Goal: Task Accomplishment & Management: Manage account settings

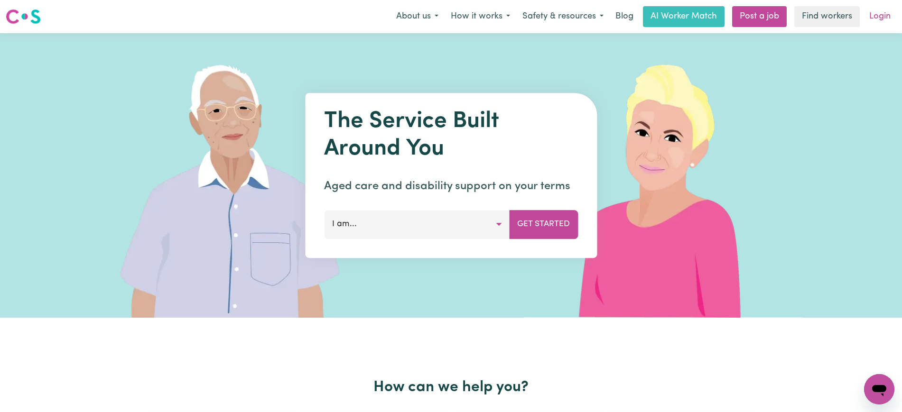
click at [888, 15] on link "Login" at bounding box center [880, 16] width 33 height 21
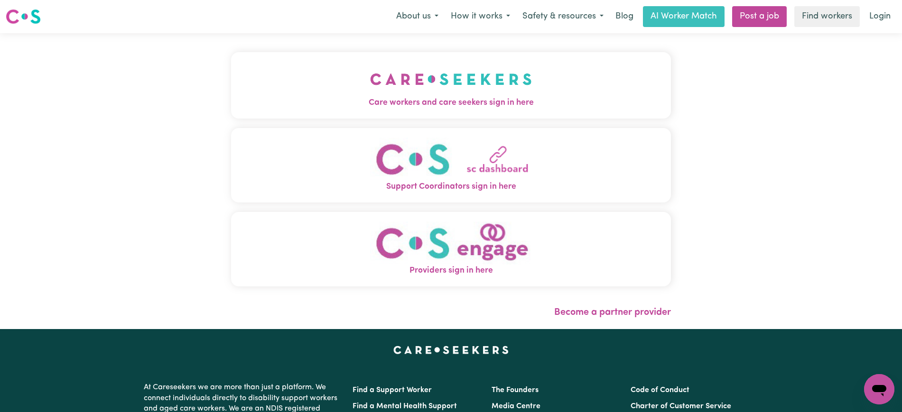
click at [355, 99] on span "Care workers and care seekers sign in here" at bounding box center [451, 103] width 440 height 12
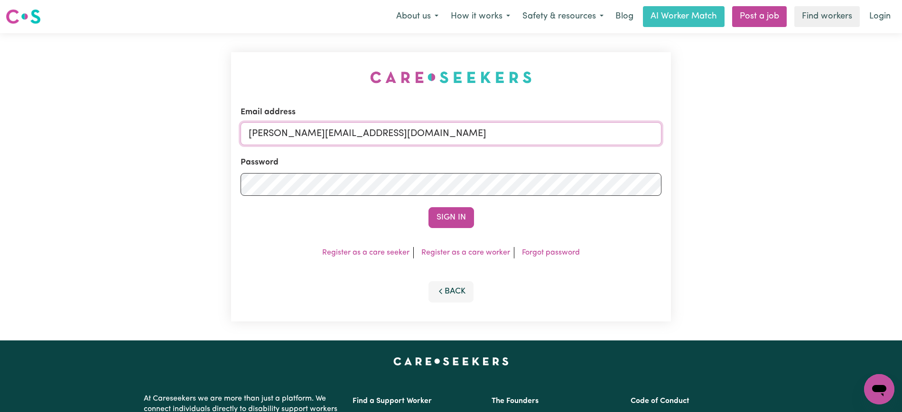
click at [408, 135] on input "[PERSON_NAME][EMAIL_ADDRESS][DOMAIN_NAME]" at bounding box center [451, 133] width 421 height 23
drag, startPoint x: 307, startPoint y: 135, endPoint x: 807, endPoint y: 185, distance: 503.1
click at [807, 185] on div "Email address [EMAIL_ADDRESS][DOMAIN_NAME] Password Sign In Register as a care …" at bounding box center [451, 186] width 902 height 307
type input "[EMAIL_ADDRESS][DOMAIN_NAME]"
click at [429, 207] on button "Sign In" at bounding box center [452, 217] width 46 height 21
